Goal: Information Seeking & Learning: Learn about a topic

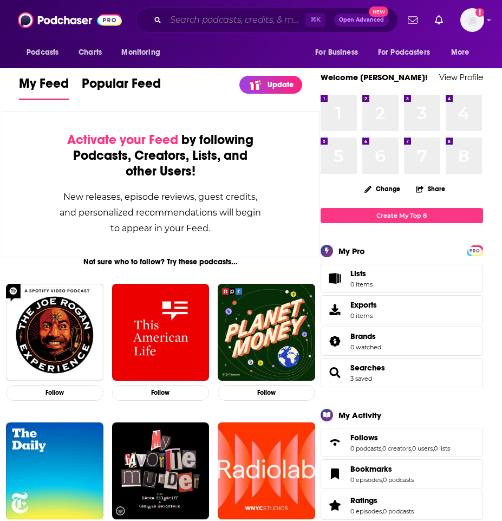
click at [191, 15] on input "Search podcasts, credits, & more..." at bounding box center [236, 19] width 140 height 17
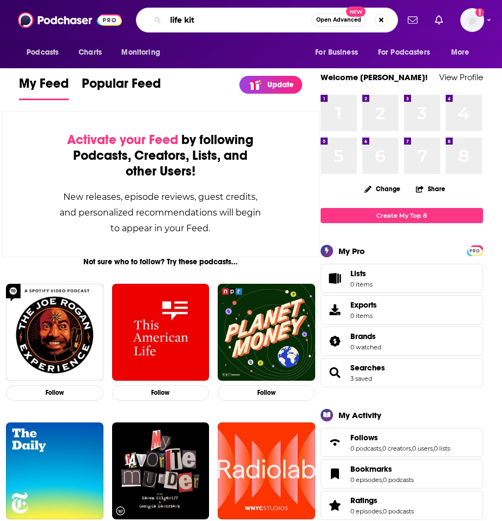
type input "life kit"
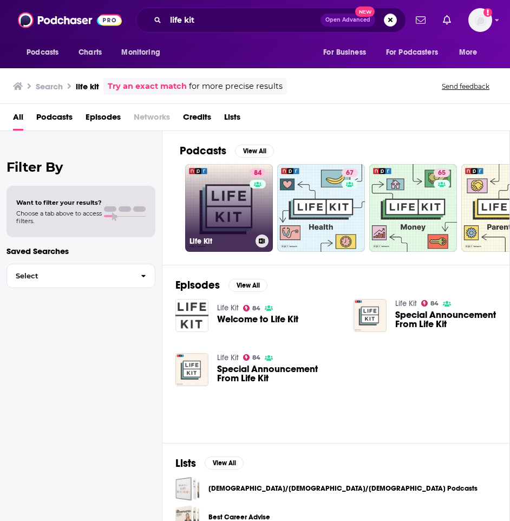
click at [215, 215] on link "84 Life Kit" at bounding box center [229, 208] width 88 height 88
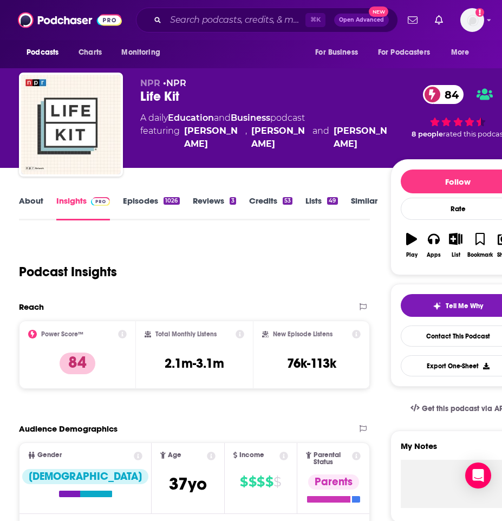
click at [23, 206] on link "About" at bounding box center [31, 208] width 24 height 25
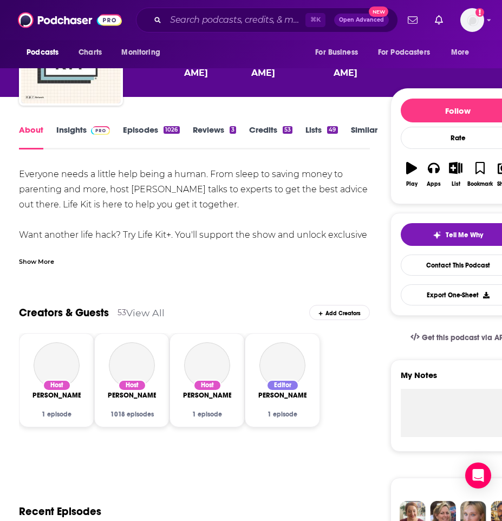
scroll to position [73, 0]
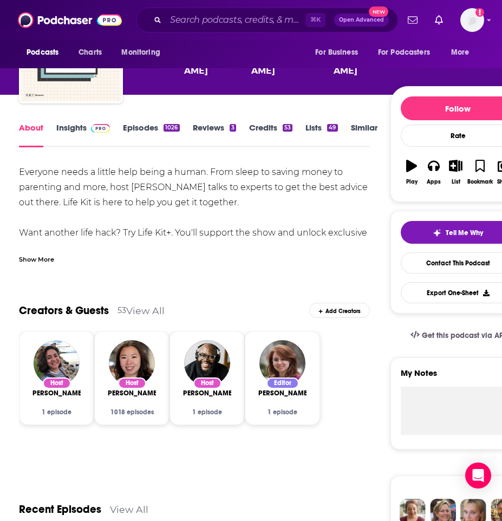
drag, startPoint x: 219, startPoint y: 165, endPoint x: 247, endPoint y: 199, distance: 43.6
click at [247, 199] on div "Everyone needs a little help being a human. From sleep to saving money to paren…" at bounding box center [194, 210] width 351 height 91
click at [230, 184] on div "Everyone needs a little help being a human. From sleep to saving money to paren…" at bounding box center [194, 210] width 351 height 91
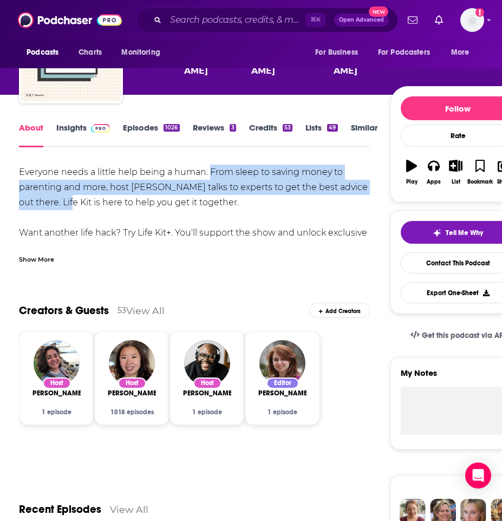
drag, startPoint x: 210, startPoint y: 170, endPoint x: 63, endPoint y: 209, distance: 151.4
click at [63, 209] on div "Everyone needs a little help being a human. From sleep to saving money to paren…" at bounding box center [194, 210] width 351 height 91
copy div "From sleep to saving money to parenting and more, host [PERSON_NAME] talks to e…"
click at [87, 126] on span at bounding box center [98, 127] width 23 height 10
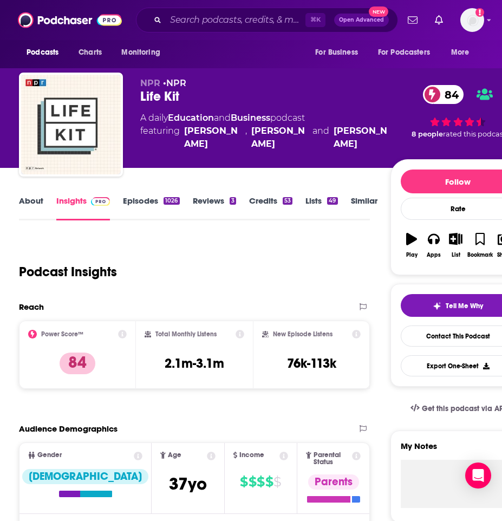
click at [218, 34] on div "Podcasts Charts Monitoring ⌘ K Open Advanced New For Business For Podcasters Mo…" at bounding box center [251, 20] width 502 height 40
click at [218, 23] on input "Search podcasts, credits, & more..." at bounding box center [236, 19] width 140 height 17
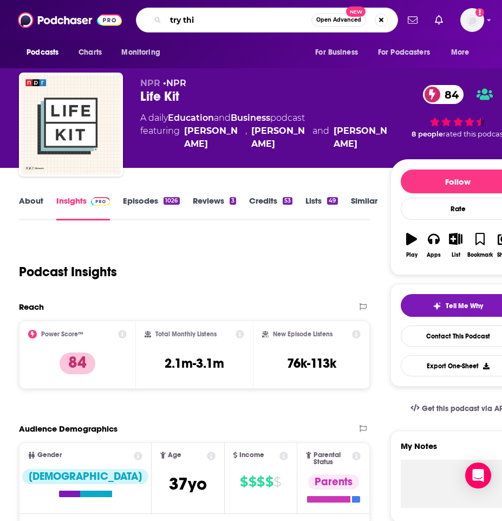
type input "try this"
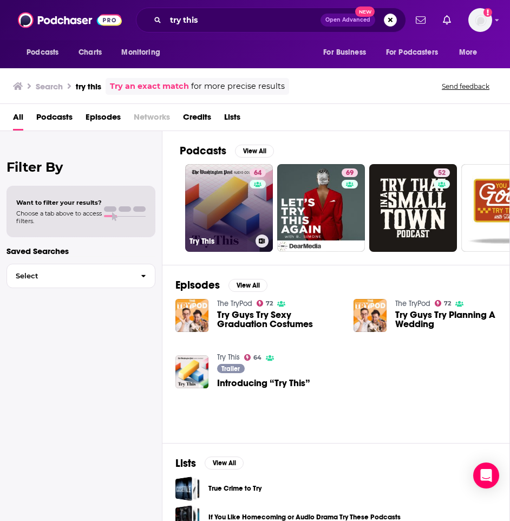
click at [217, 228] on link "64 Try This" at bounding box center [229, 208] width 88 height 88
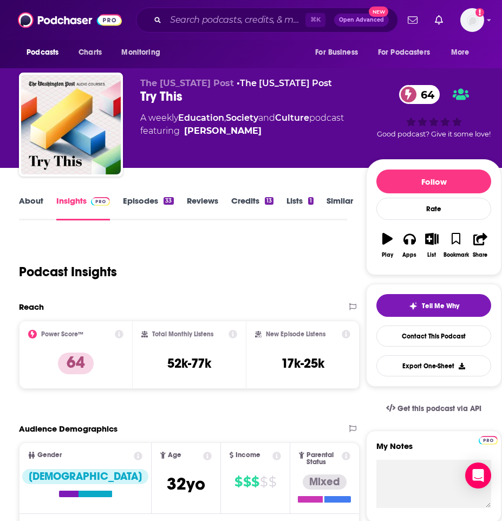
click at [31, 213] on link "About" at bounding box center [31, 208] width 24 height 25
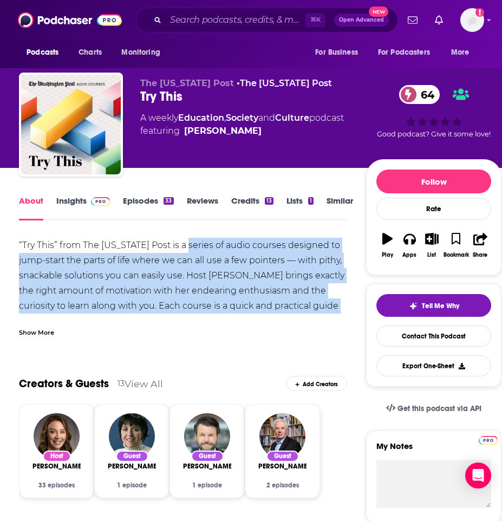
drag, startPoint x: 195, startPoint y: 247, endPoint x: 351, endPoint y: 313, distance: 169.5
copy div "series of audio courses designed to jump-start the parts of life where we can a…"
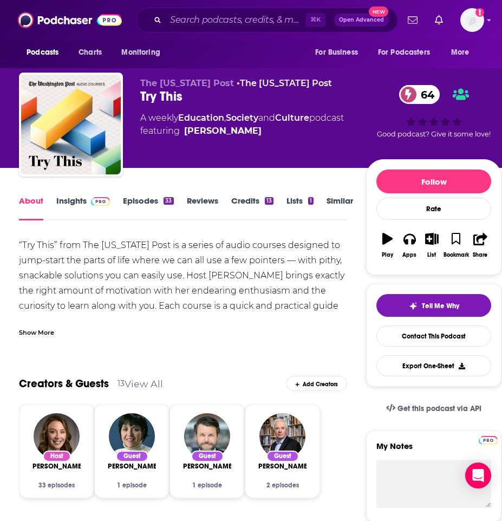
click at [43, 333] on div "Show More" at bounding box center [36, 332] width 35 height 10
